Goal: Find specific page/section

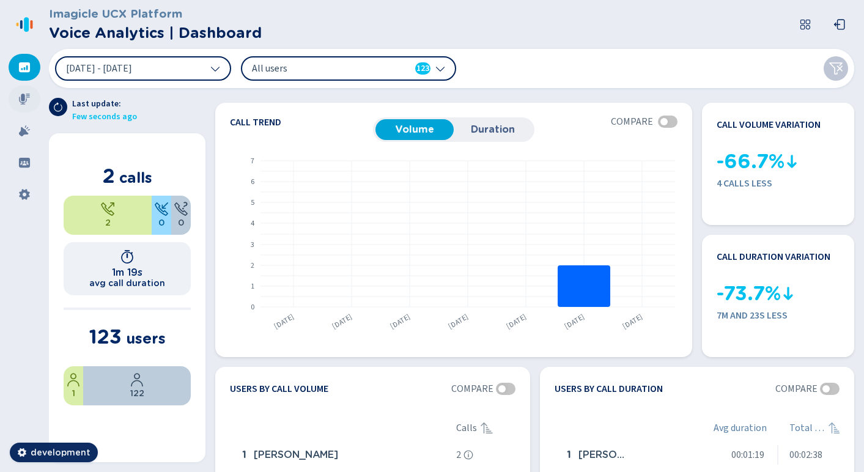
click at [24, 100] on icon at bounding box center [24, 99] width 11 height 11
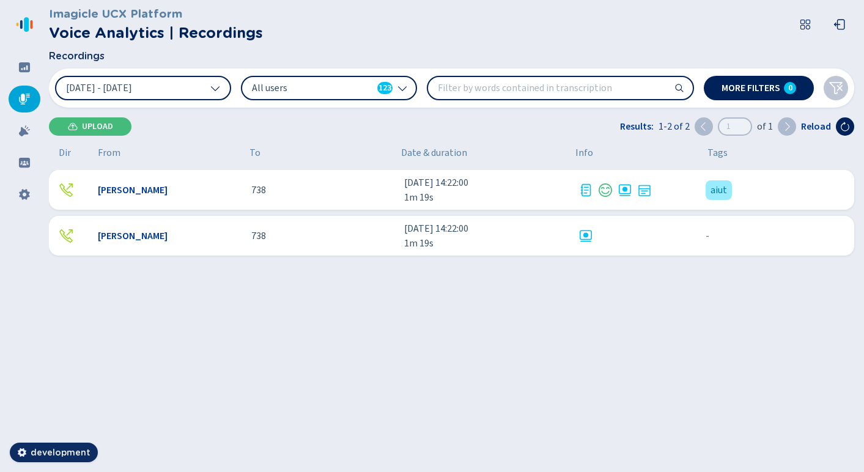
click at [330, 185] on div "738" at bounding box center [323, 190] width 144 height 15
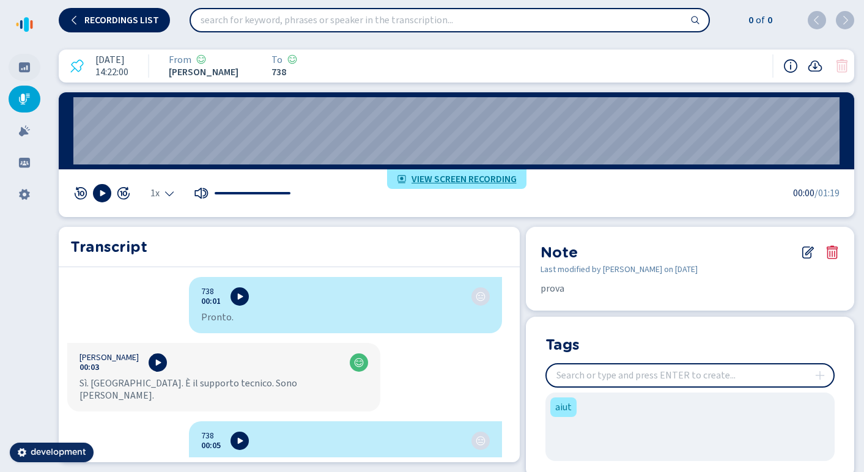
click at [21, 65] on icon at bounding box center [24, 67] width 11 height 10
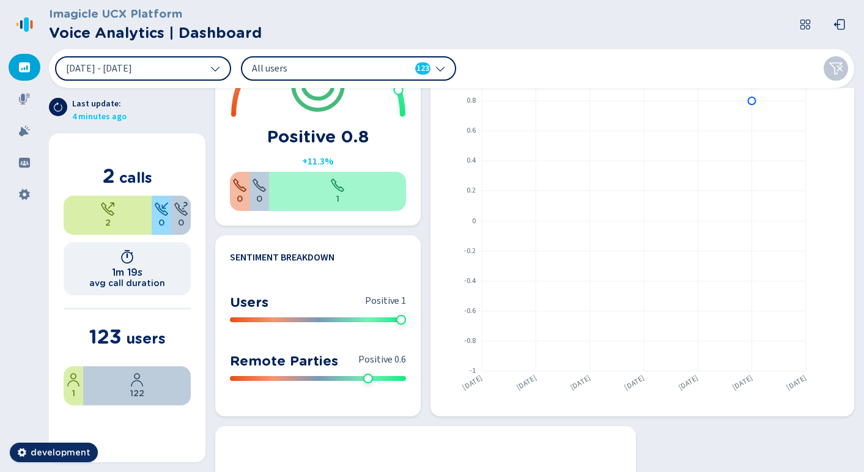
scroll to position [752, 0]
